Goal: Task Accomplishment & Management: Use online tool/utility

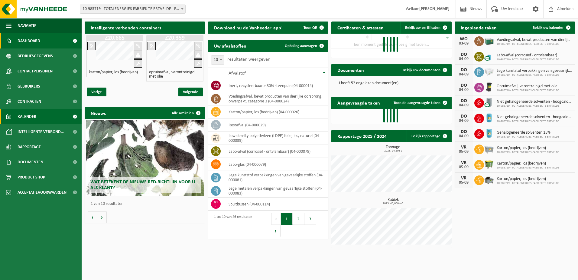
click at [28, 117] on span "Kalender" at bounding box center [27, 116] width 19 height 15
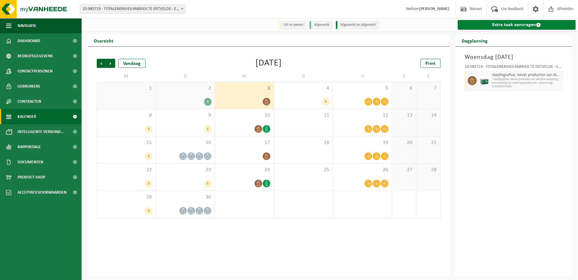
click at [519, 23] on link "Extra taak aanvragen" at bounding box center [517, 25] width 118 height 10
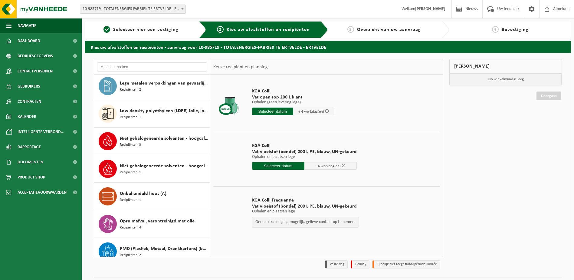
scroll to position [297, 0]
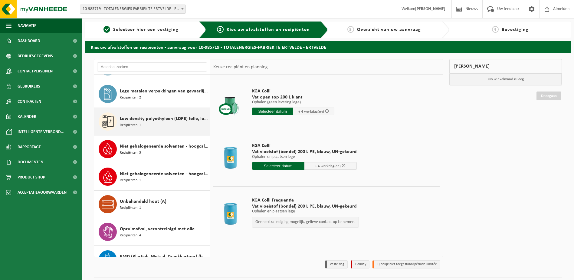
click at [134, 120] on span "Low density polyethyleen (LDPE) folie, los, naturel" at bounding box center [164, 118] width 88 height 7
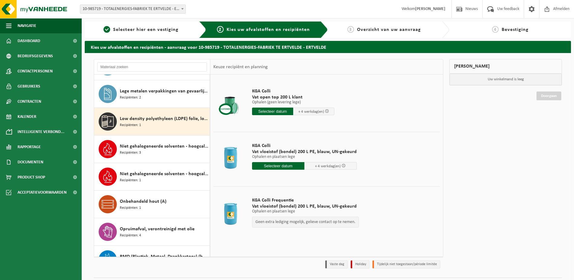
scroll to position [330, 0]
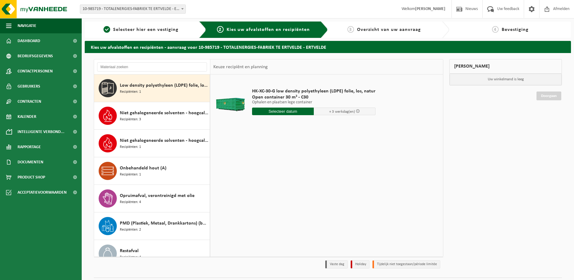
click at [284, 113] on input "text" at bounding box center [283, 111] width 62 height 8
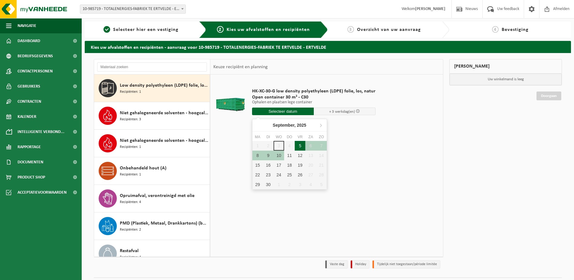
click at [302, 144] on div "5" at bounding box center [300, 146] width 11 height 10
type input "Van 2025-09-05"
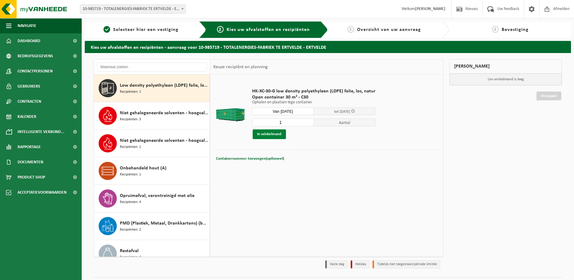
click at [280, 136] on button "In winkelmand" at bounding box center [269, 134] width 33 height 10
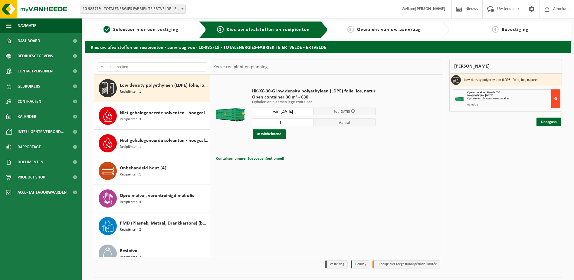
click at [557, 98] on button at bounding box center [555, 98] width 9 height 19
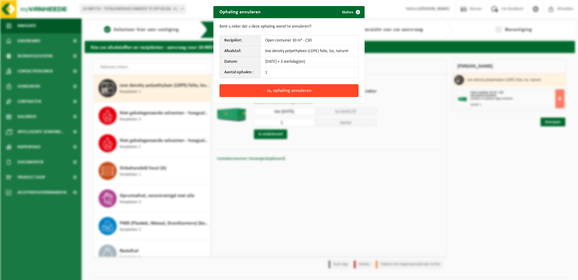
click at [286, 89] on button "Ja, ophaling annuleren" at bounding box center [289, 90] width 139 height 13
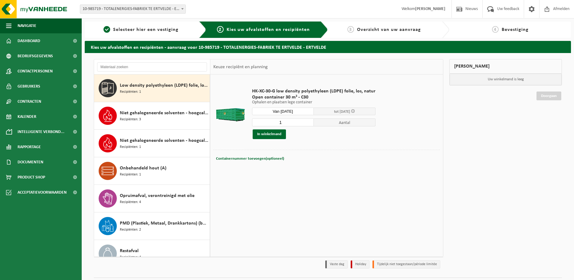
click at [302, 112] on input "Van 2025-09-05" at bounding box center [283, 111] width 62 height 8
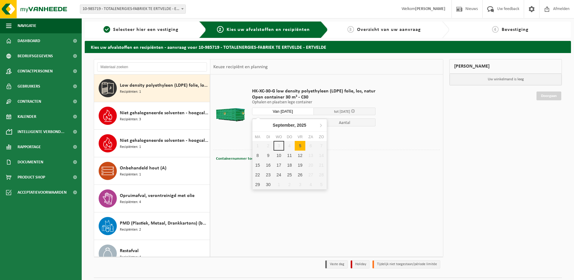
click at [279, 145] on div "1 2 3 4 5 6 7 8 9 10 11 12 13 14 15 16 17 18 19 20 21 22 23 24 25 26 27 28 29 3…" at bounding box center [289, 165] width 74 height 48
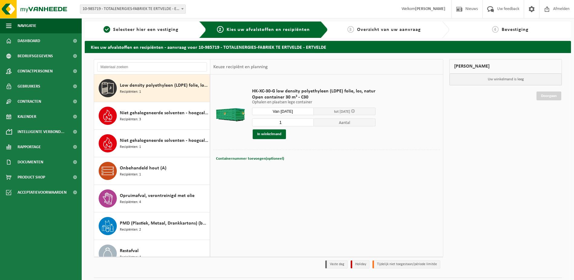
click at [224, 121] on div at bounding box center [230, 113] width 31 height 24
click at [325, 137] on div "In winkelmand" at bounding box center [313, 134] width 123 height 10
click at [147, 118] on div "Niet gehalogeneerde solventen - hoogcalorisch in 200lt-vat Recipiënten: 3" at bounding box center [164, 116] width 88 height 18
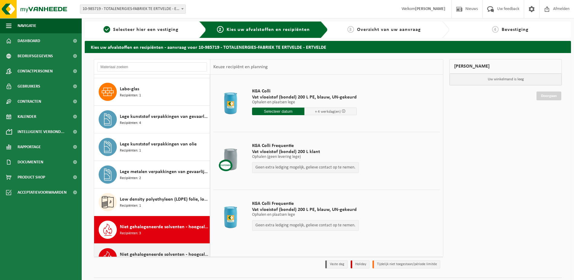
scroll to position [207, 0]
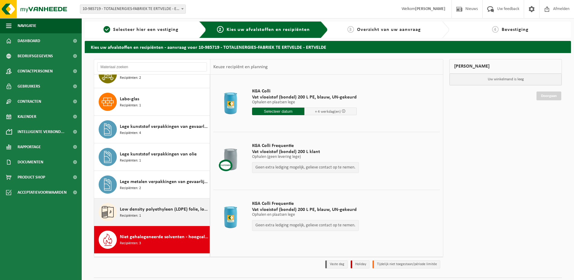
click at [150, 208] on span "Low density polyethyleen (LDPE) folie, los, naturel" at bounding box center [164, 208] width 88 height 7
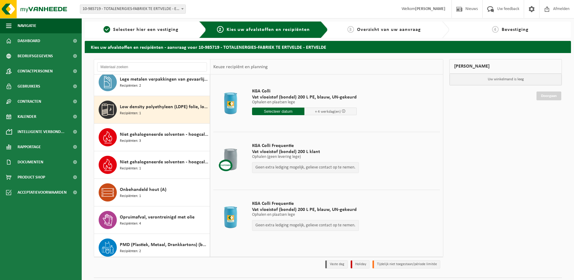
scroll to position [330, 0]
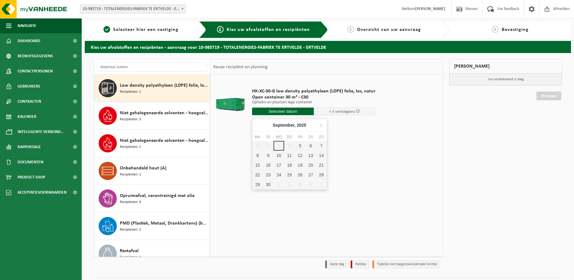
click at [292, 114] on input "text" at bounding box center [283, 111] width 62 height 8
click at [301, 145] on div "5" at bounding box center [300, 146] width 11 height 10
type input "Van 2025-09-05"
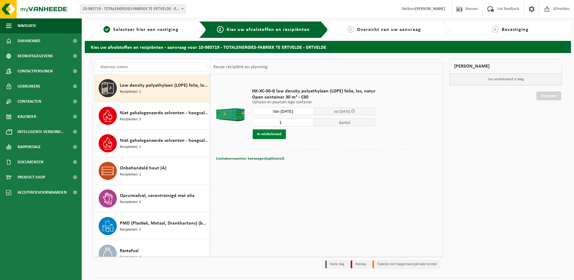
click at [278, 138] on button "In winkelmand" at bounding box center [269, 134] width 33 height 10
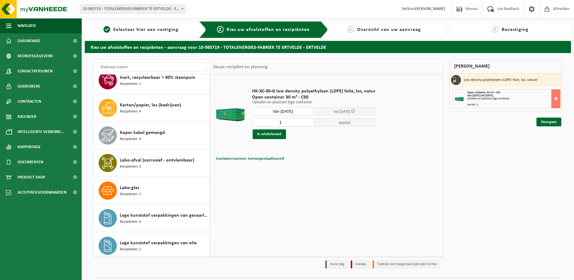
scroll to position [121, 0]
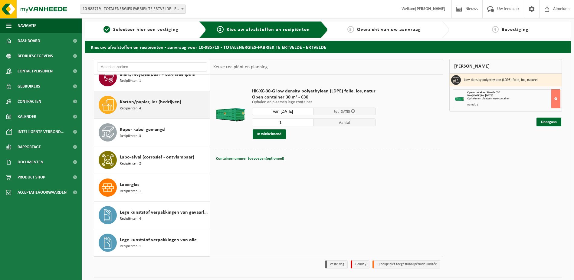
click at [144, 105] on span "Karton/papier, los (bedrijven)" at bounding box center [150, 101] width 61 height 7
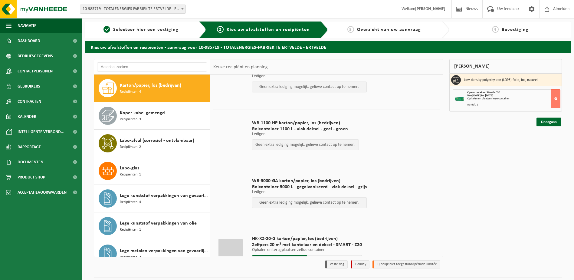
scroll to position [0, 0]
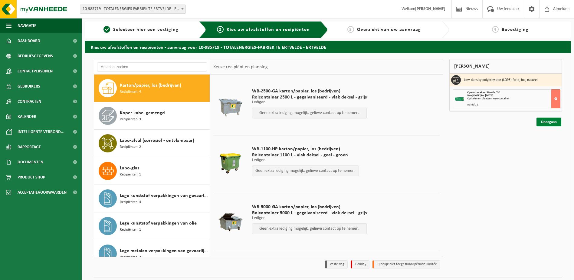
click at [546, 123] on link "Doorgaan" at bounding box center [548, 121] width 25 height 9
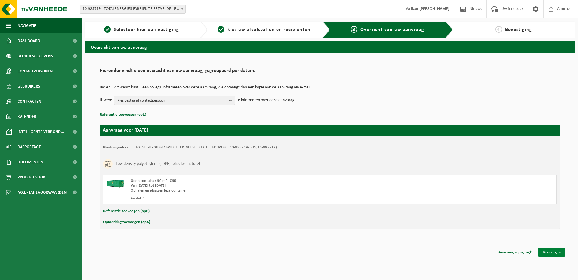
click at [555, 251] on link "Bevestigen" at bounding box center [552, 251] width 27 height 9
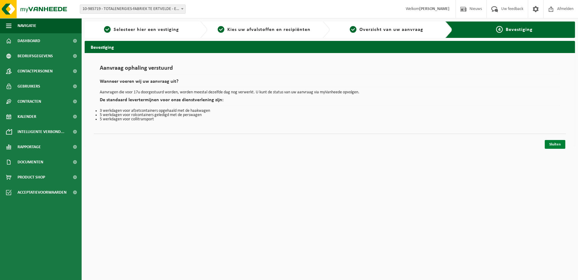
click at [558, 148] on link "Sluiten" at bounding box center [555, 144] width 21 height 9
